Goal: Information Seeking & Learning: Learn about a topic

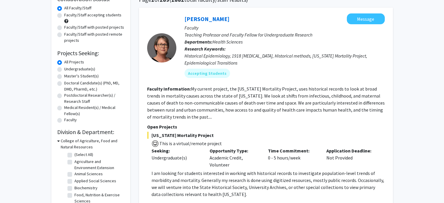
scroll to position [38, 0]
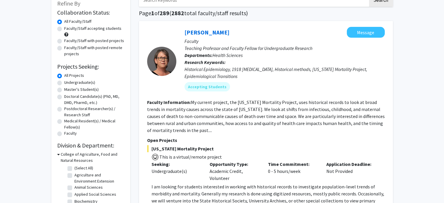
click at [64, 30] on label "Faculty/Staff accepting students" at bounding box center [92, 28] width 57 height 6
click at [64, 29] on input "Faculty/Staff accepting students" at bounding box center [66, 27] width 4 height 4
radio input "true"
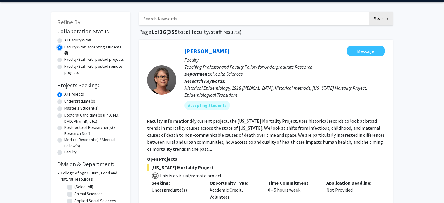
scroll to position [20, 0]
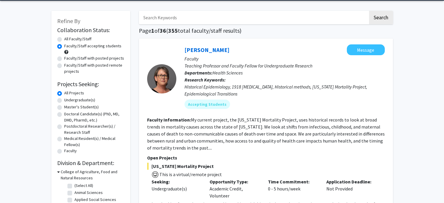
click at [64, 101] on label "Undergraduate(s)" at bounding box center [79, 100] width 31 height 6
click at [64, 101] on input "Undergraduate(s)" at bounding box center [66, 99] width 4 height 4
radio input "true"
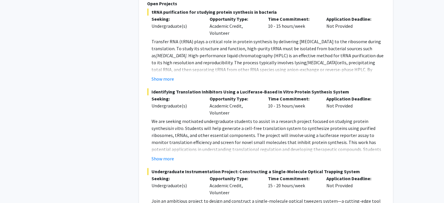
scroll to position [662, 0]
click at [169, 75] on button "Show more" at bounding box center [163, 78] width 22 height 7
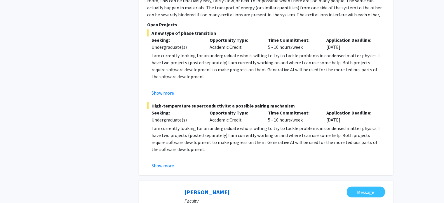
scroll to position [1422, 0]
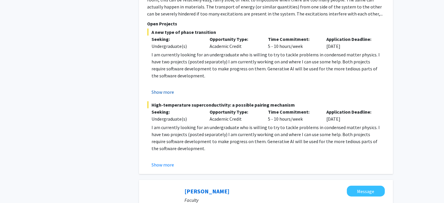
click at [159, 88] on button "Show more" at bounding box center [163, 91] width 22 height 7
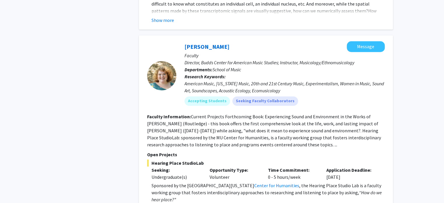
scroll to position [2752, 0]
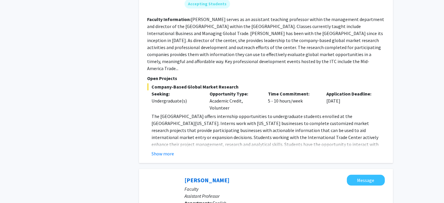
scroll to position [484, 0]
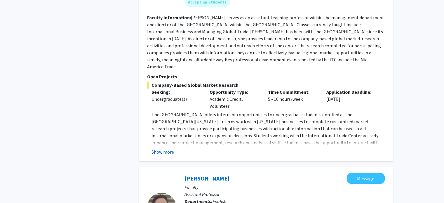
click at [155, 148] on button "Show more" at bounding box center [163, 151] width 22 height 7
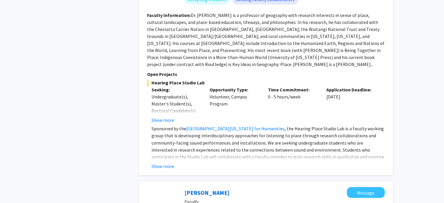
scroll to position [972, 0]
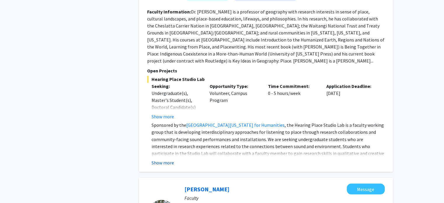
click at [168, 159] on button "Show more" at bounding box center [163, 162] width 22 height 7
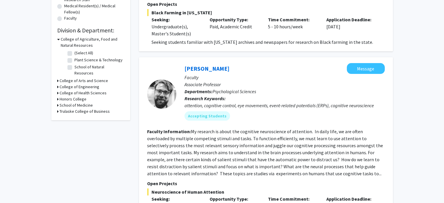
scroll to position [152, 0]
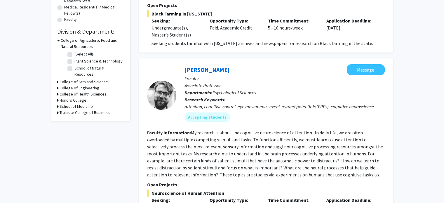
click at [57, 79] on icon at bounding box center [57, 82] width 1 height 6
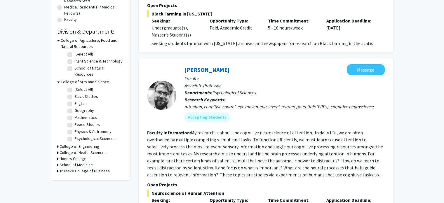
click at [74, 114] on label "Mathematics" at bounding box center [85, 117] width 22 height 6
click at [74, 114] on input "Mathematics" at bounding box center [76, 116] width 4 height 4
checkbox input "true"
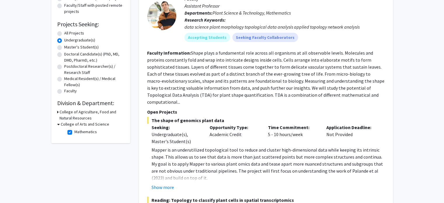
scroll to position [80, 0]
click at [74, 133] on label "Mathematics" at bounding box center [85, 132] width 22 height 6
click at [74, 133] on input "Mathematics" at bounding box center [76, 131] width 4 height 4
checkbox input "false"
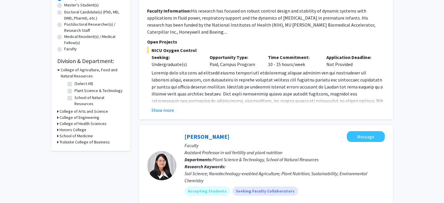
scroll to position [145, 0]
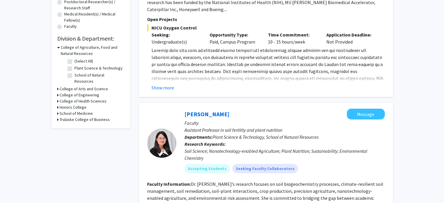
click at [56, 83] on div "Refine By Collaboration Status: Collaboration Status All Faculty/Staff Collabor…" at bounding box center [90, 7] width 79 height 242
click at [57, 86] on icon at bounding box center [57, 89] width 1 height 6
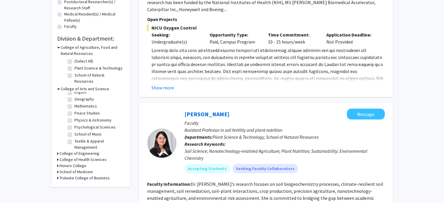
scroll to position [0, 0]
click at [58, 150] on icon at bounding box center [57, 153] width 1 height 6
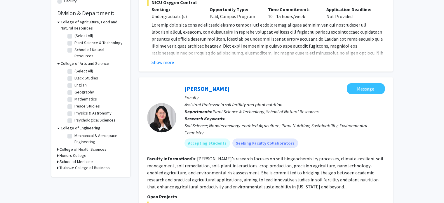
scroll to position [171, 0]
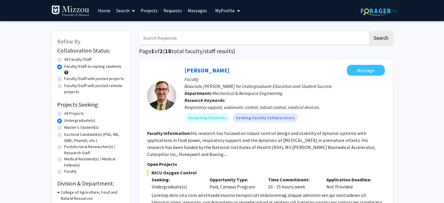
click at [64, 116] on label "All Projects" at bounding box center [74, 113] width 20 height 6
click at [64, 114] on input "All Projects" at bounding box center [66, 112] width 4 height 4
radio input "true"
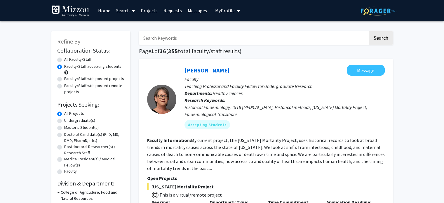
click at [190, 41] on input "Search Keywords" at bounding box center [253, 37] width 229 height 13
type input "statistics"
click at [369, 31] on button "Search" at bounding box center [381, 37] width 24 height 13
radio input "true"
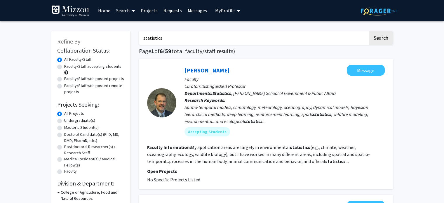
drag, startPoint x: 164, startPoint y: 34, endPoint x: 118, endPoint y: 43, distance: 46.3
type input "data analytics"
click at [369, 31] on button "Search" at bounding box center [381, 37] width 24 height 13
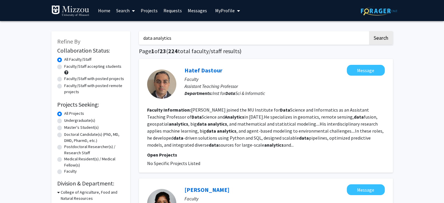
click at [118, 48] on h2 "Collaboration Status:" at bounding box center [90, 50] width 67 height 7
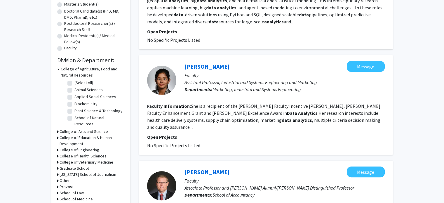
scroll to position [133, 0]
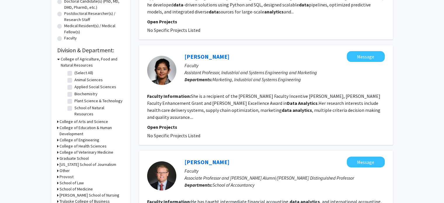
click at [225, 132] on fg-project-list "No Specific Projects Listed" at bounding box center [266, 135] width 238 height 7
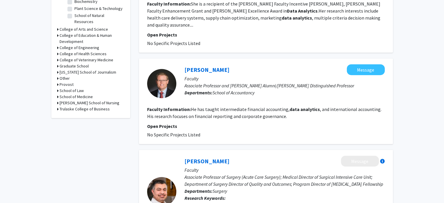
scroll to position [228, 0]
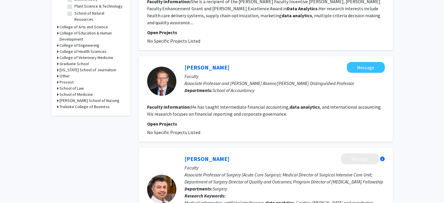
click at [249, 132] on div "[PERSON_NAME] Message Faculty Associate Professor and [PERSON_NAME] Alumni/[PER…" at bounding box center [266, 99] width 254 height 86
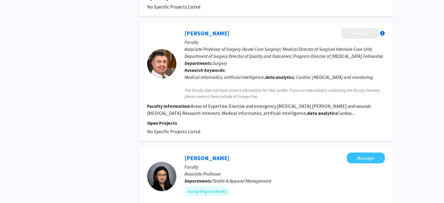
scroll to position [353, 0]
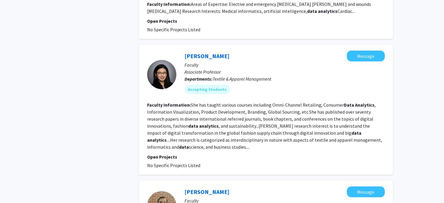
click at [221, 105] on fg-read-more "She has taught various courses including Omni-Channel Retailing, Consumer Data …" at bounding box center [264, 126] width 235 height 48
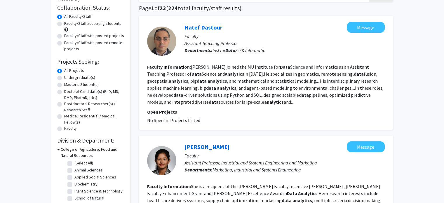
scroll to position [0, 0]
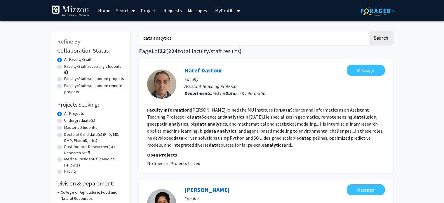
click at [133, 12] on icon at bounding box center [133, 10] width 3 height 5
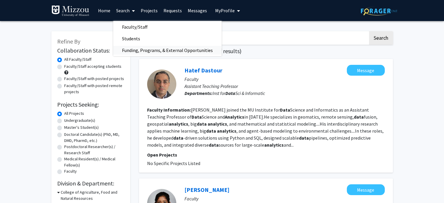
click at [150, 50] on span "Funding, Programs, & External Opportunities" at bounding box center [167, 50] width 108 height 12
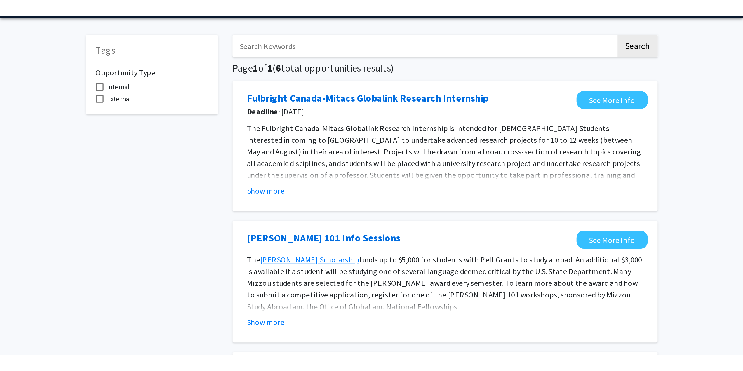
scroll to position [20, 0]
